Goal: Task Accomplishment & Management: Use online tool/utility

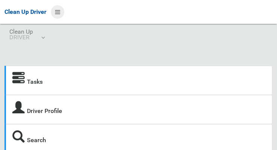
click at [58, 13] on icon at bounding box center [57, 12] width 5 height 13
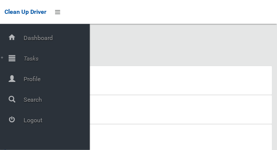
click at [31, 62] on span "Tasks" at bounding box center [55, 58] width 69 height 7
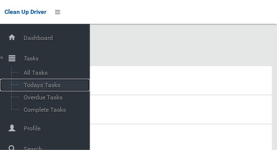
click at [29, 86] on span "Todays Tasks" at bounding box center [52, 85] width 62 height 7
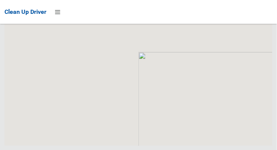
scroll to position [4960, 0]
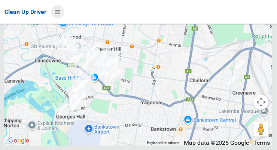
click at [58, 12] on icon at bounding box center [57, 12] width 5 height 13
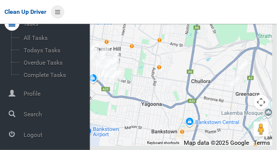
scroll to position [38, 0]
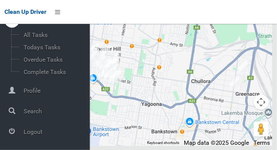
click at [27, 136] on span "Logout" at bounding box center [55, 132] width 69 height 7
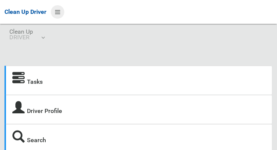
click at [59, 11] on icon at bounding box center [57, 12] width 5 height 13
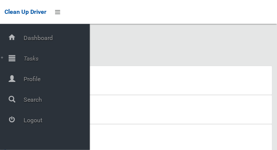
click at [31, 62] on span "Tasks" at bounding box center [55, 58] width 69 height 7
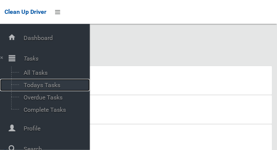
click at [33, 89] on span "Todays Tasks" at bounding box center [52, 85] width 62 height 7
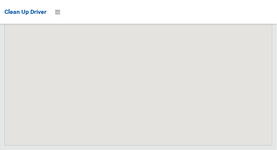
scroll to position [5087, 0]
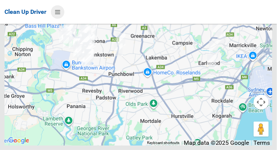
click at [58, 9] on icon at bounding box center [57, 12] width 5 height 13
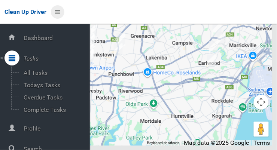
scroll to position [40, 0]
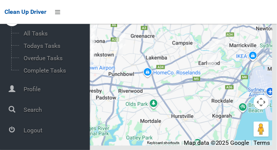
click at [24, 133] on span "Logout" at bounding box center [55, 130] width 69 height 7
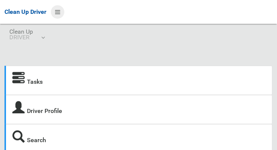
click at [59, 9] on icon at bounding box center [57, 12] width 5 height 13
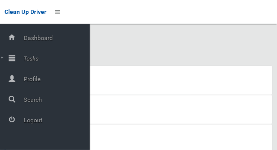
click at [25, 62] on span "Tasks" at bounding box center [55, 58] width 69 height 7
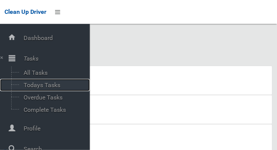
click at [30, 87] on span "Todays Tasks" at bounding box center [52, 85] width 62 height 7
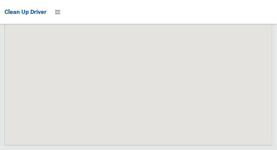
scroll to position [4695, 0]
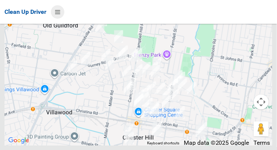
click at [60, 9] on icon at bounding box center [57, 12] width 5 height 13
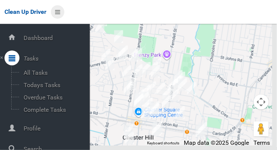
scroll to position [40, 0]
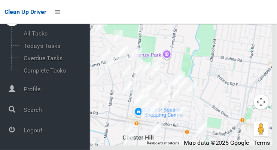
click at [27, 134] on span "Logout" at bounding box center [55, 130] width 69 height 7
